Goal: Information Seeking & Learning: Find specific page/section

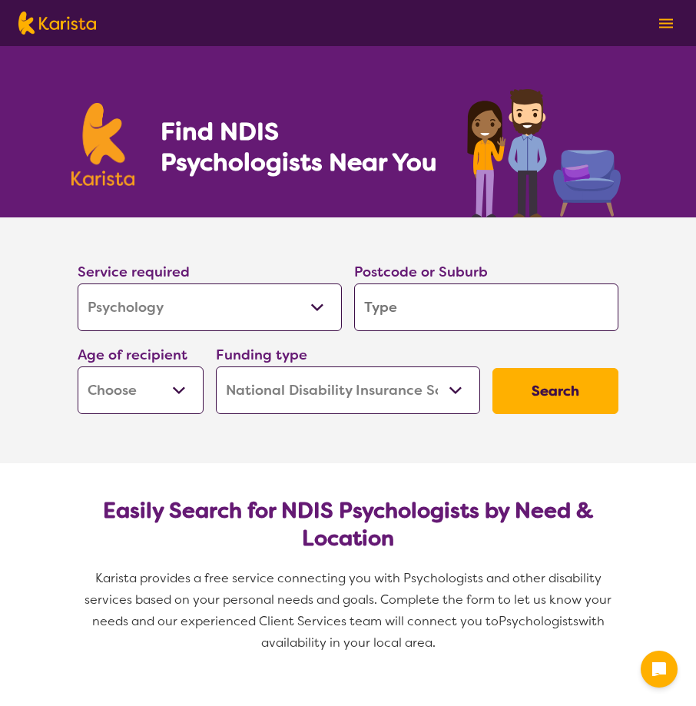
select select "Psychology"
select select "NDIS"
select select "Psychology"
select select "NDIS"
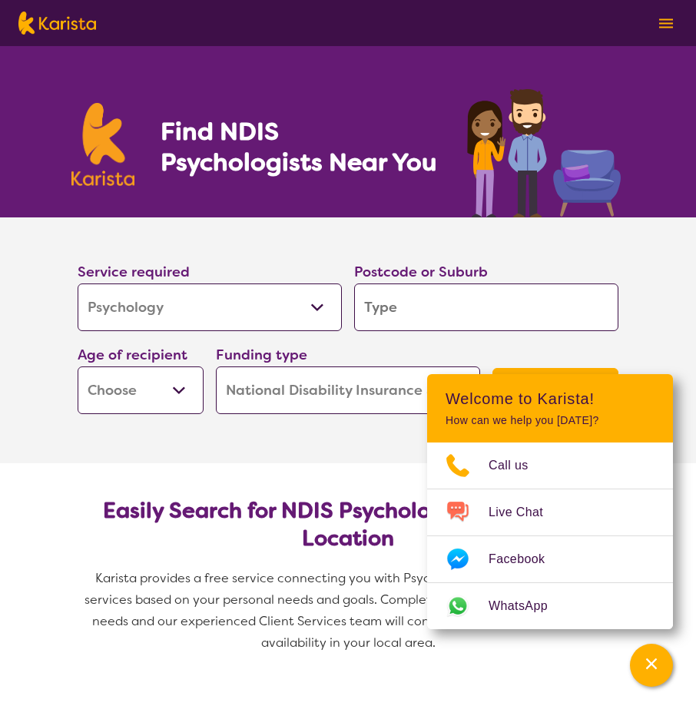
click at [391, 320] on input "search" at bounding box center [486, 307] width 264 height 48
type input "4"
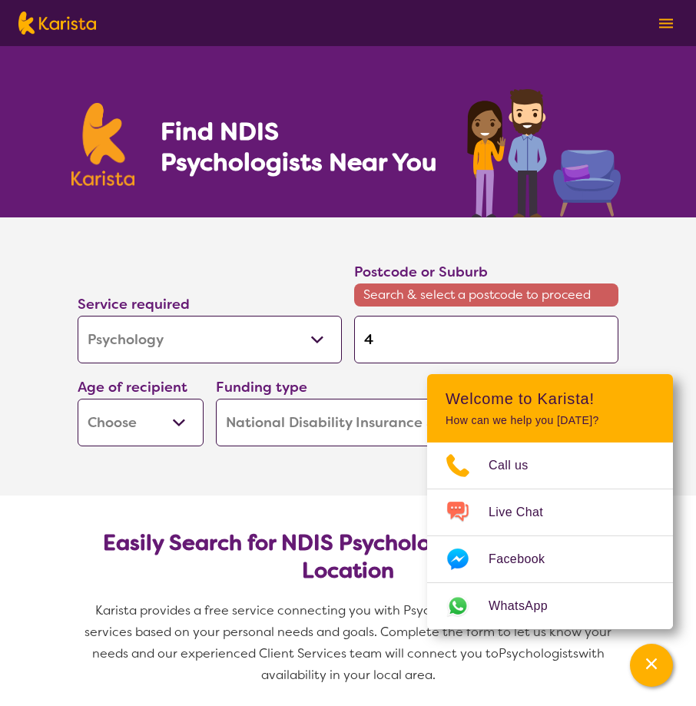
type input "40"
type input "403"
type input "4030"
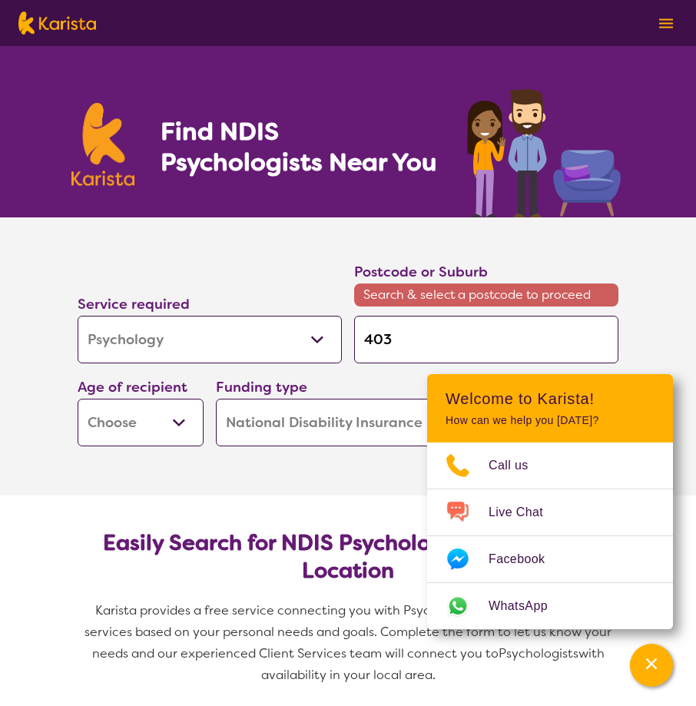
type input "4030"
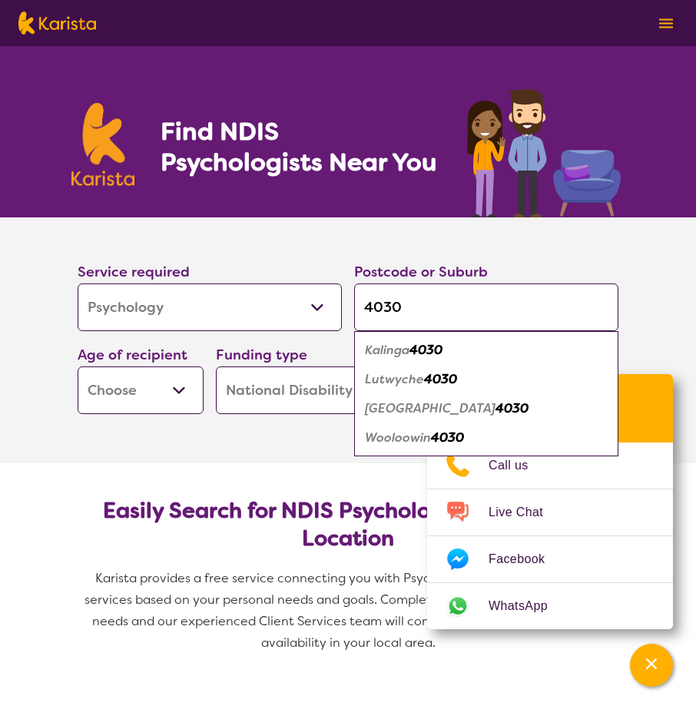
type input "4030"
click at [496, 407] on em "4030" at bounding box center [512, 408] width 33 height 16
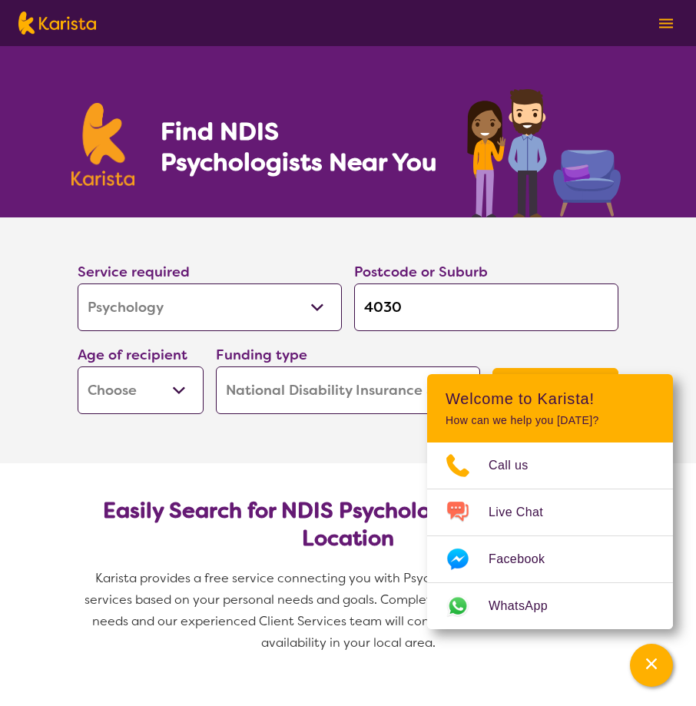
click at [181, 396] on select "Early Childhood - 0 to 9 Child - 10 to 11 Adolescent - 12 to 17 Adult - 18 to 6…" at bounding box center [141, 390] width 126 height 48
select select "AD"
click at [78, 366] on select "Early Childhood - 0 to 9 Child - 10 to 11 Adolescent - 12 to 17 Adult - 18 to 6…" at bounding box center [141, 390] width 126 height 48
select select "AD"
click at [303, 457] on section "Service required Allied Health Assistant Assessment ([MEDICAL_DATA] or [MEDICAL…" at bounding box center [348, 340] width 615 height 246
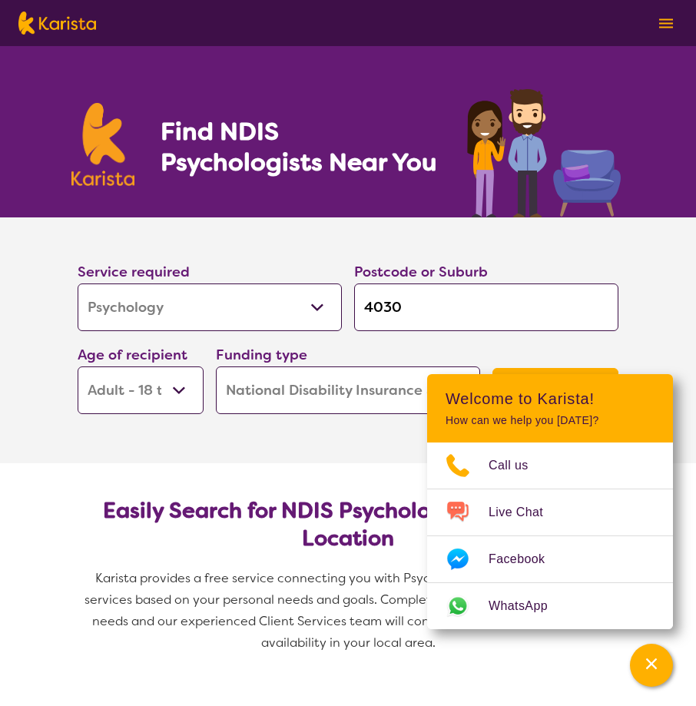
click at [138, 392] on select "Early Childhood - 0 to 9 Child - 10 to 11 Adolescent - 12 to 17 Adult - 18 to 6…" at bounding box center [141, 390] width 126 height 48
select select "AG"
click at [78, 366] on select "Early Childhood - 0 to 9 Child - 10 to 11 Adolescent - 12 to 17 Adult - 18 to 6…" at bounding box center [141, 390] width 126 height 48
select select "AG"
click at [297, 430] on section "Service required Allied Health Assistant Assessment ([MEDICAL_DATA] or [MEDICAL…" at bounding box center [348, 340] width 615 height 246
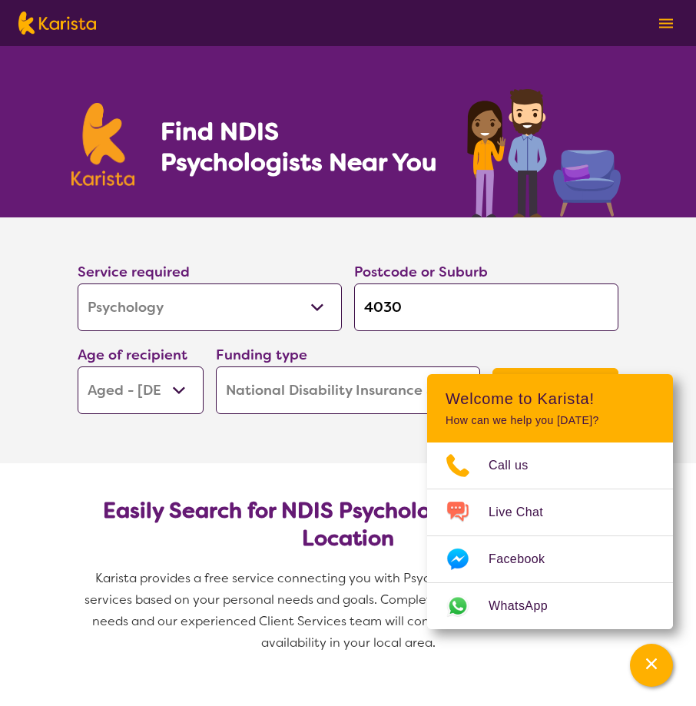
click at [169, 390] on select "Early Childhood - 0 to 9 Child - 10 to 11 Adolescent - 12 to 17 Adult - 18 to 6…" at bounding box center [141, 390] width 126 height 48
select select "AD"
click at [78, 366] on select "Early Childhood - 0 to 9 Child - 10 to 11 Adolescent - 12 to 17 Adult - 18 to 6…" at bounding box center [141, 390] width 126 height 48
select select "AD"
click at [296, 430] on section "Service required Allied Health Assistant Assessment ([MEDICAL_DATA] or [MEDICAL…" at bounding box center [348, 340] width 615 height 246
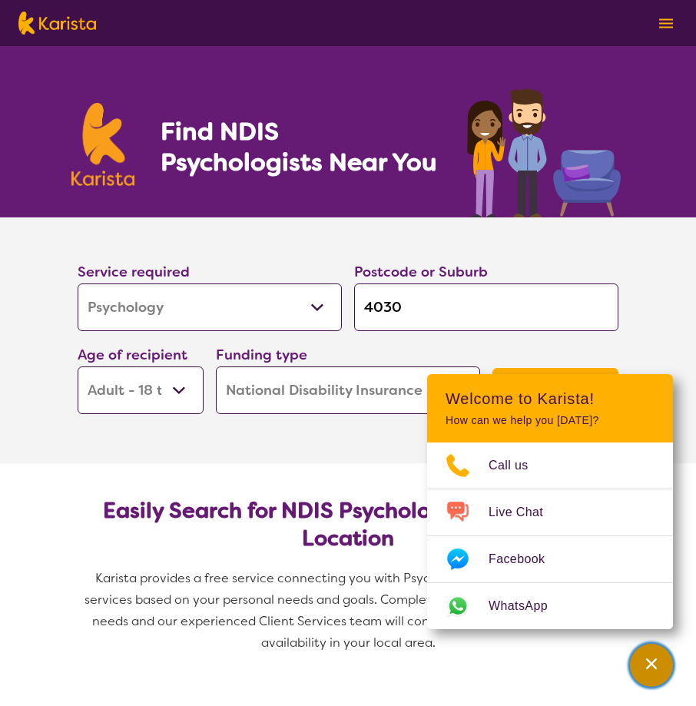
click at [651, 668] on icon "Channel Menu" at bounding box center [651, 663] width 15 height 15
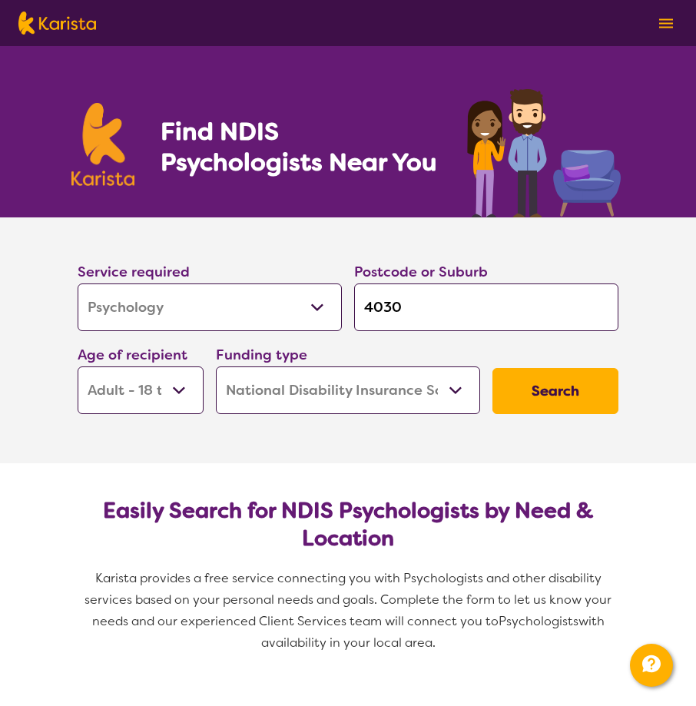
click at [565, 395] on button "Search" at bounding box center [555, 391] width 126 height 46
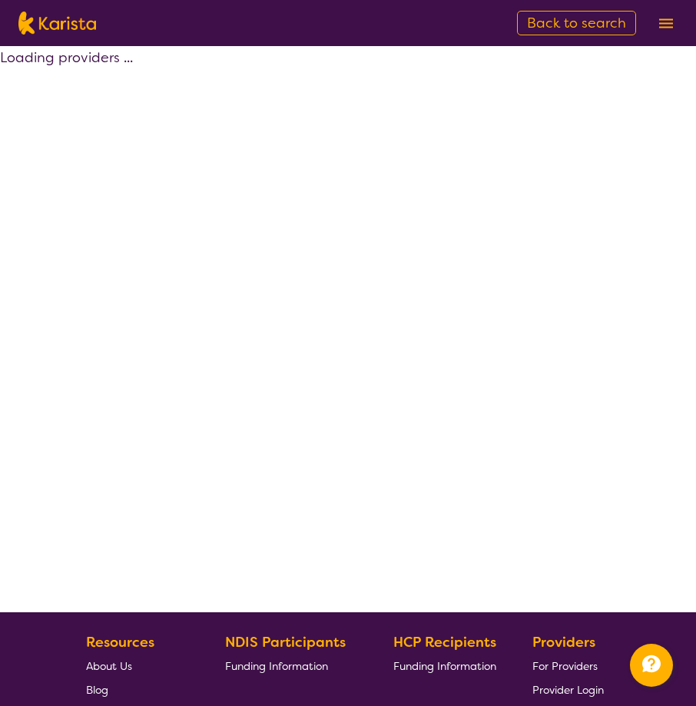
select select "by_score"
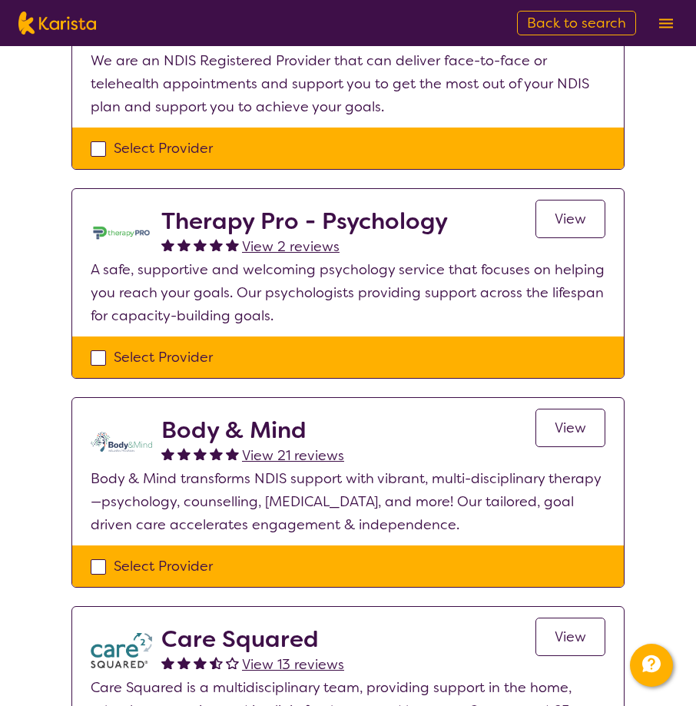
scroll to position [538, 0]
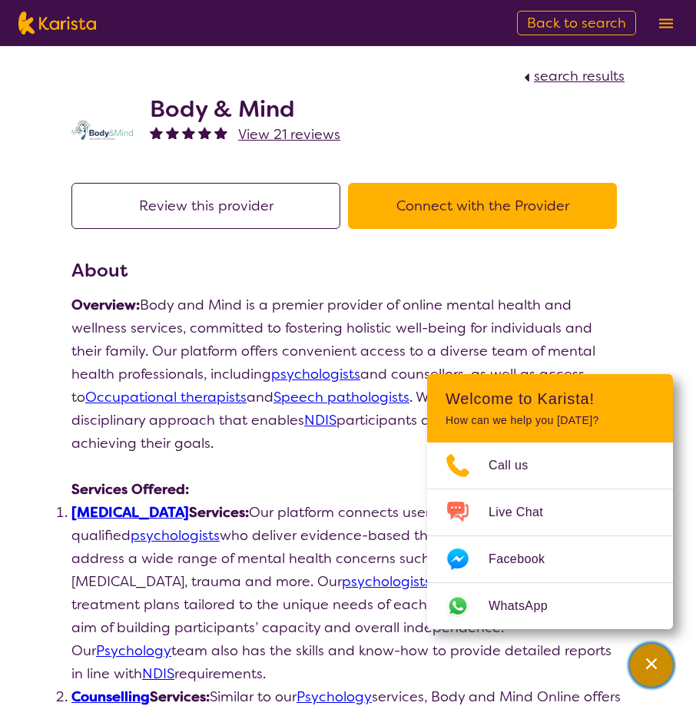
click at [651, 669] on icon "Channel Menu" at bounding box center [651, 663] width 15 height 15
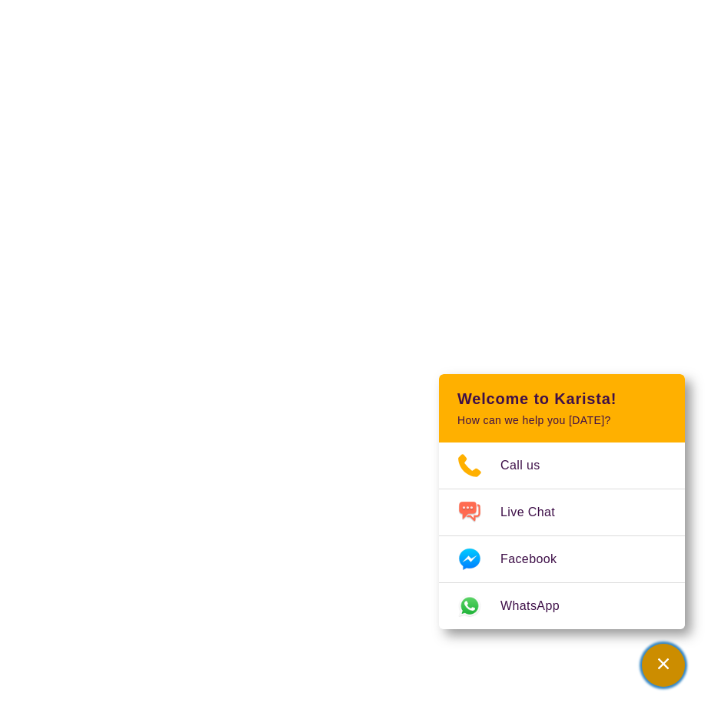
click at [660, 661] on icon "Channel Menu" at bounding box center [663, 663] width 11 height 11
